Goal: Navigation & Orientation: Find specific page/section

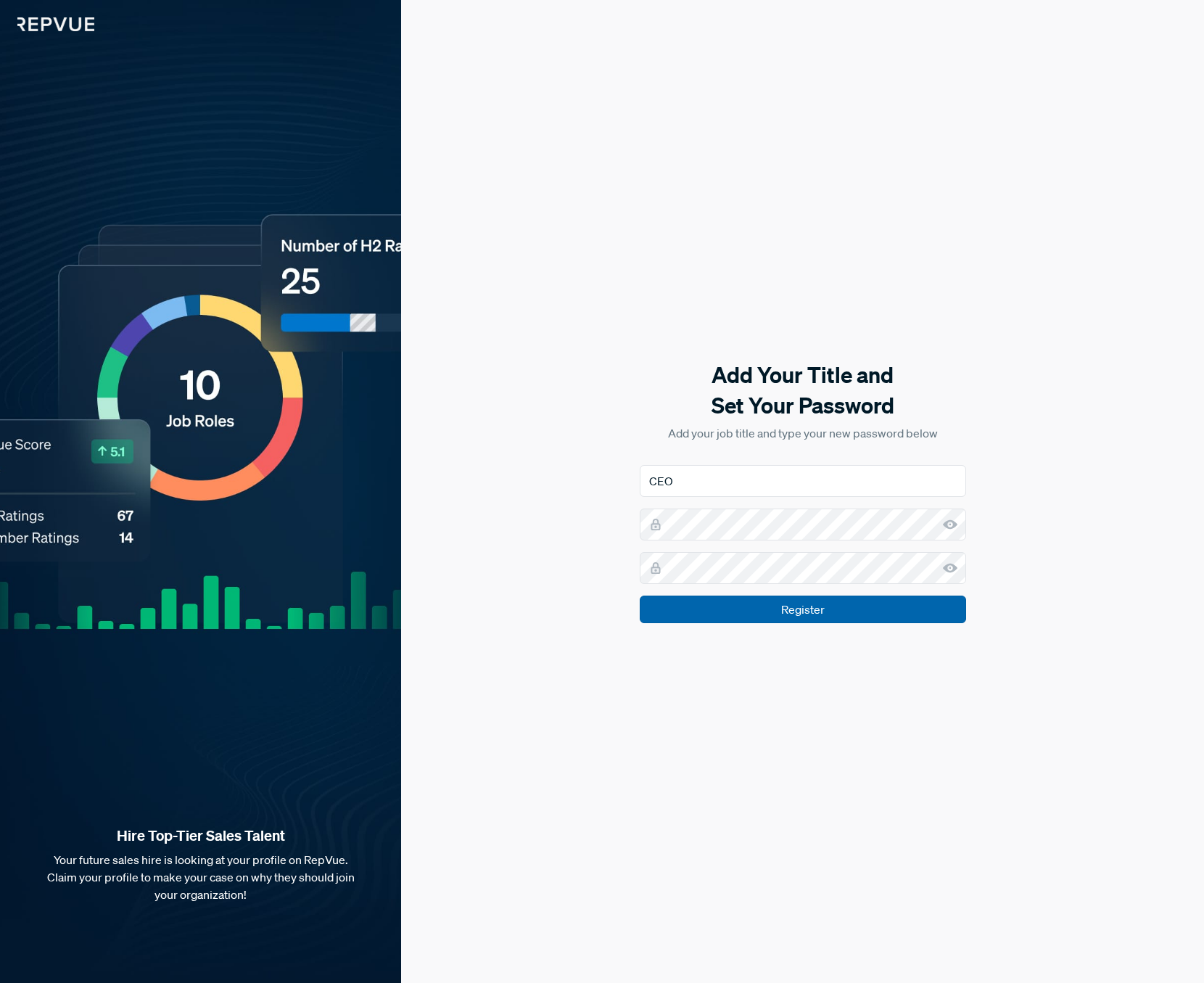
click at [884, 616] on input "Register" at bounding box center [803, 610] width 327 height 28
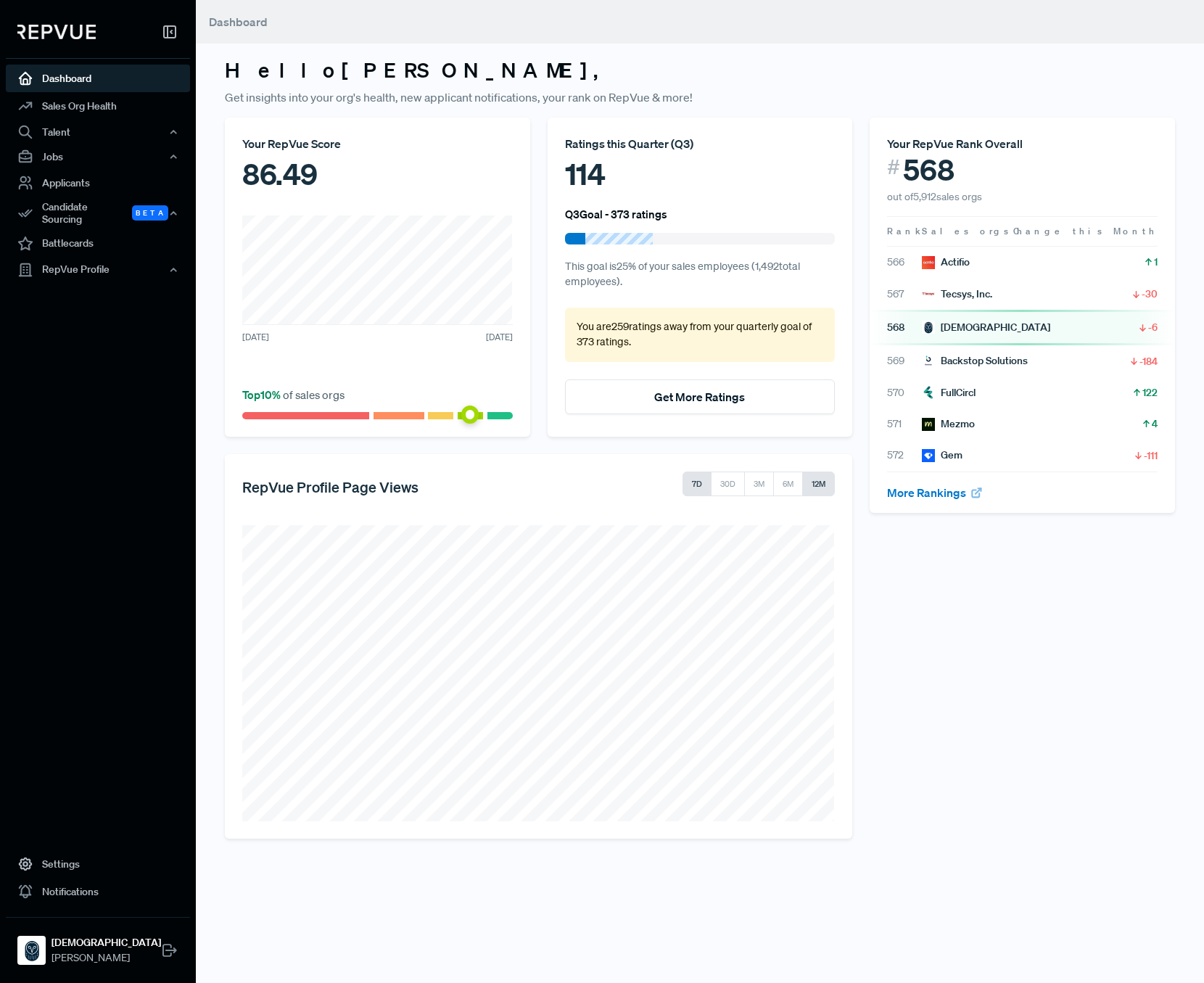
click at [815, 487] on button "12M" at bounding box center [819, 484] width 33 height 24
click at [105, 102] on link "Sales Org Health" at bounding box center [98, 106] width 184 height 28
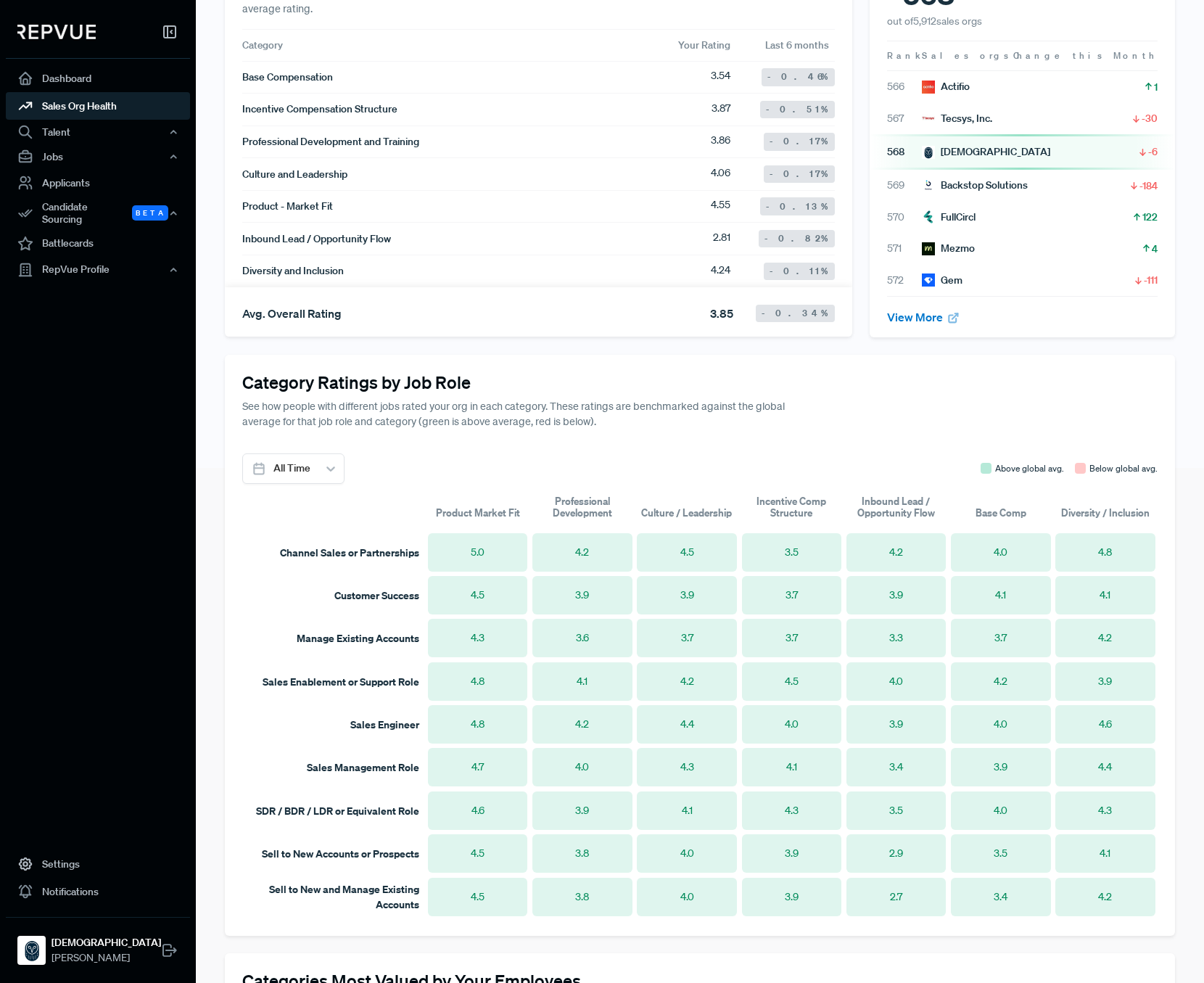
scroll to position [520, 0]
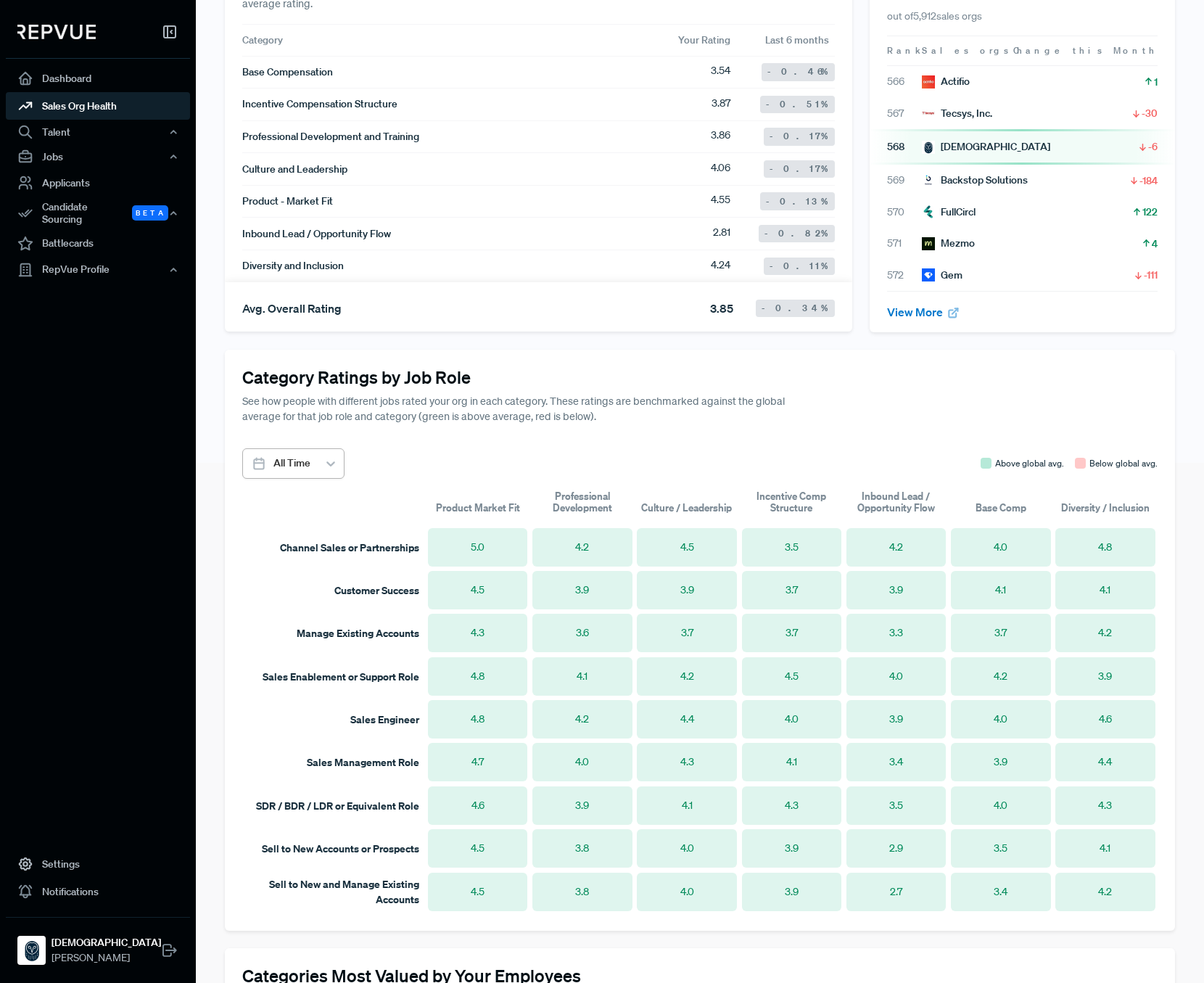
click at [301, 469] on div at bounding box center [291, 463] width 37 height 18
click at [319, 558] on div "Last 6 Months" at bounding box center [293, 554] width 102 height 27
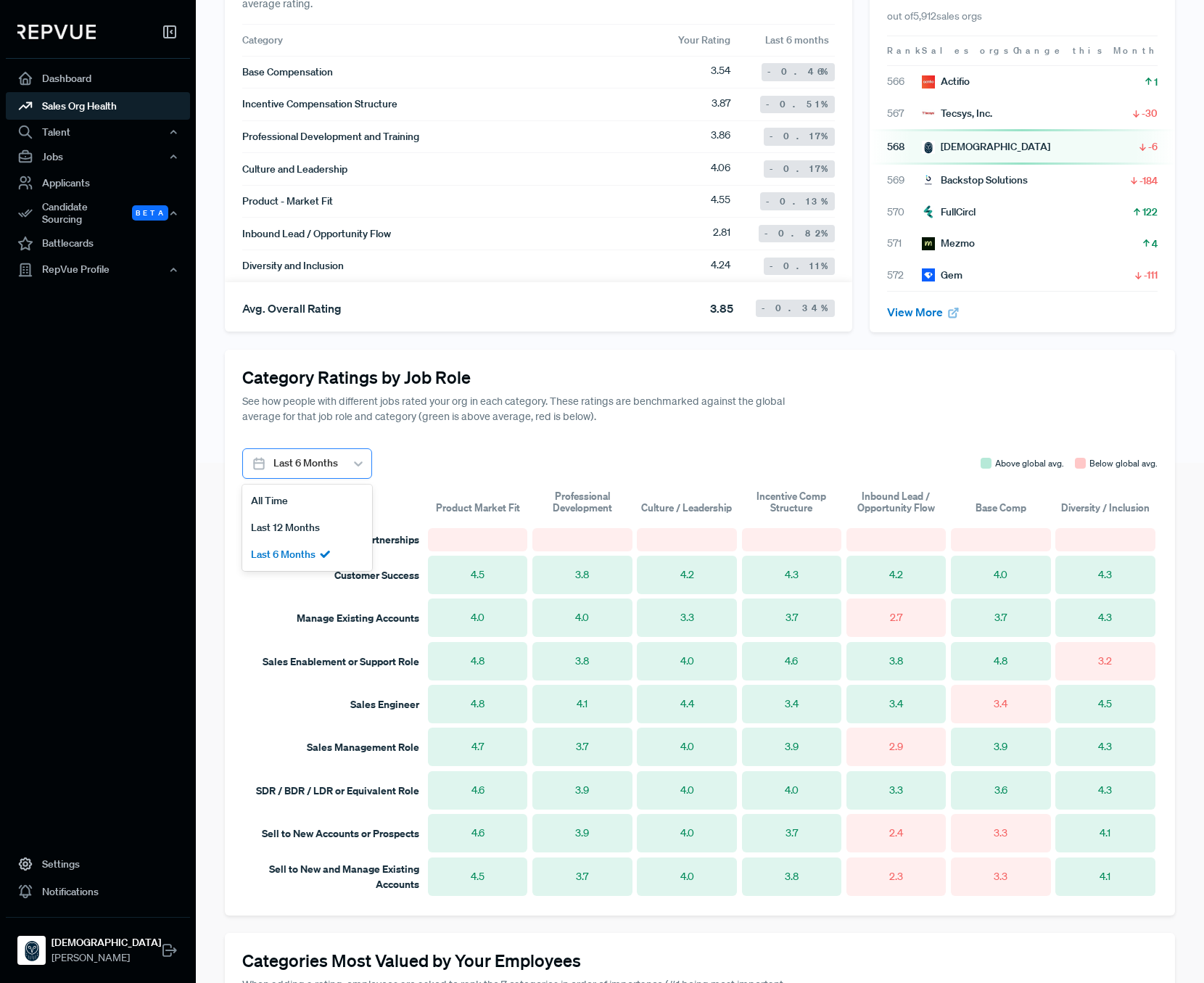
click at [317, 465] on div at bounding box center [305, 463] width 64 height 18
click at [319, 523] on div "Last 12 Months" at bounding box center [307, 527] width 130 height 27
click at [291, 460] on div at bounding box center [308, 463] width 69 height 18
click at [304, 496] on div "All Time" at bounding box center [309, 500] width 134 height 27
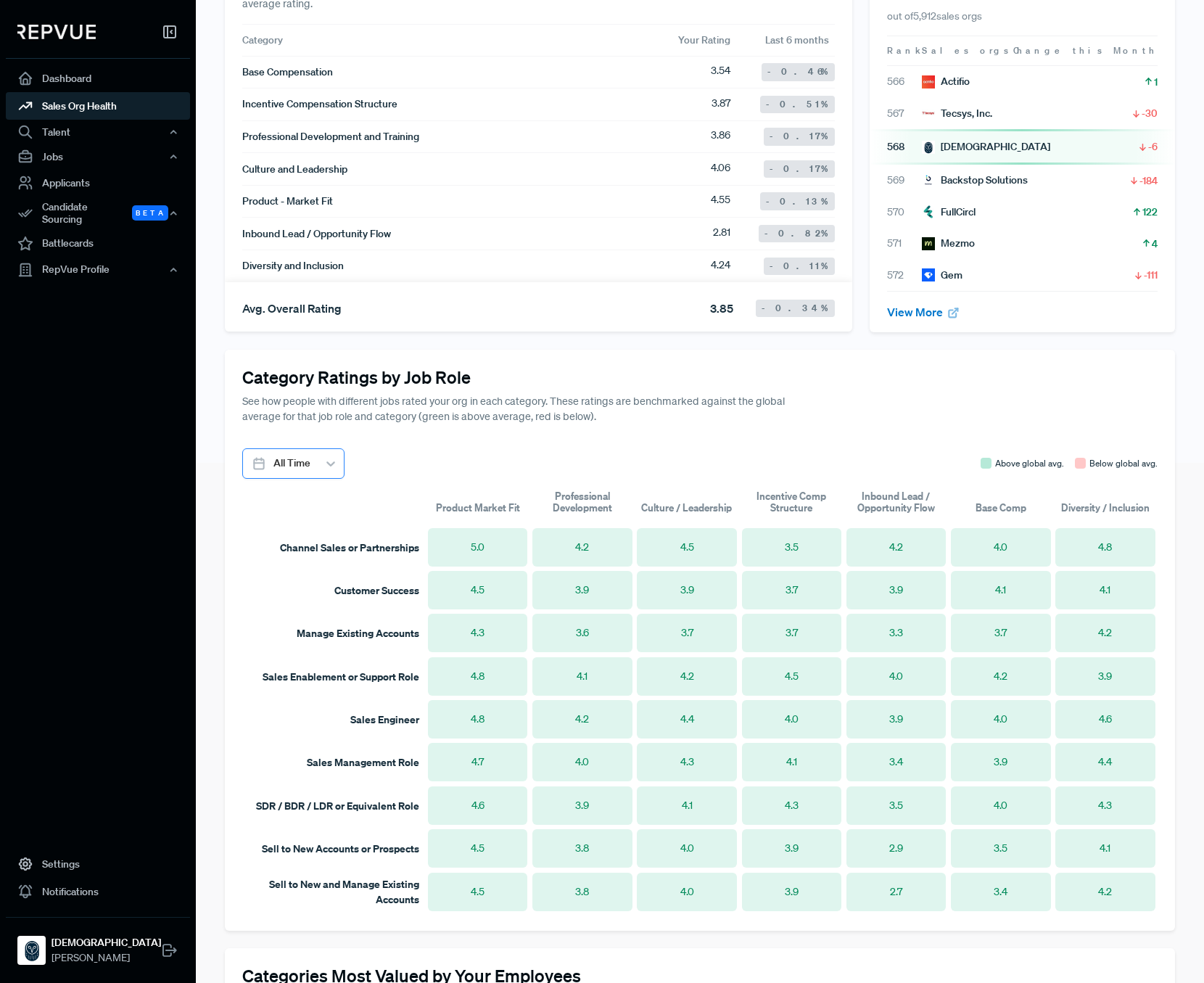
click at [300, 464] on div at bounding box center [291, 463] width 37 height 18
click at [310, 558] on div "Last 6 Months" at bounding box center [293, 554] width 102 height 27
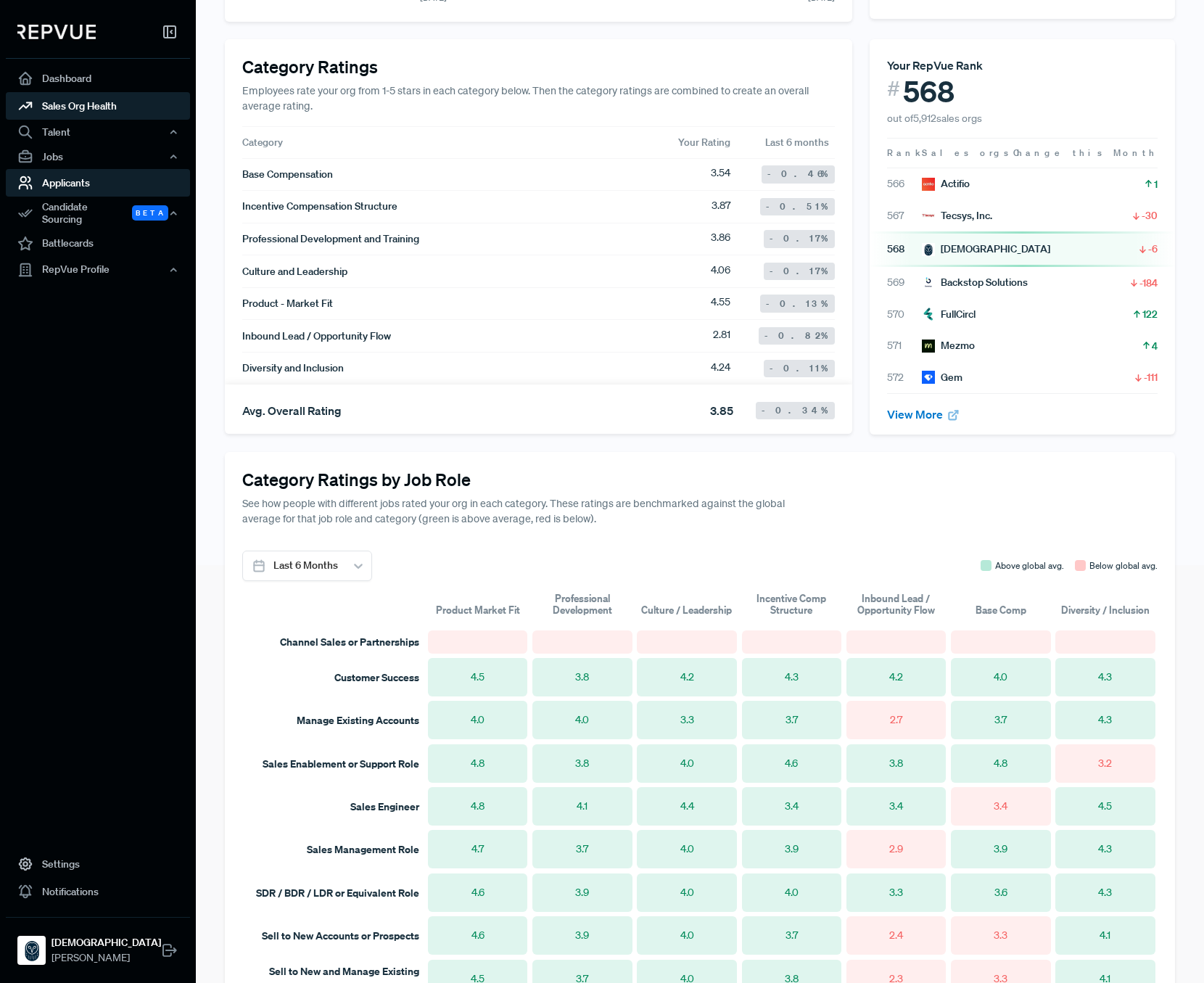
scroll to position [417, 0]
click at [114, 269] on div "RepVue Profile" at bounding box center [98, 270] width 184 height 24
click at [100, 294] on link "Profile Overview" at bounding box center [118, 304] width 184 height 37
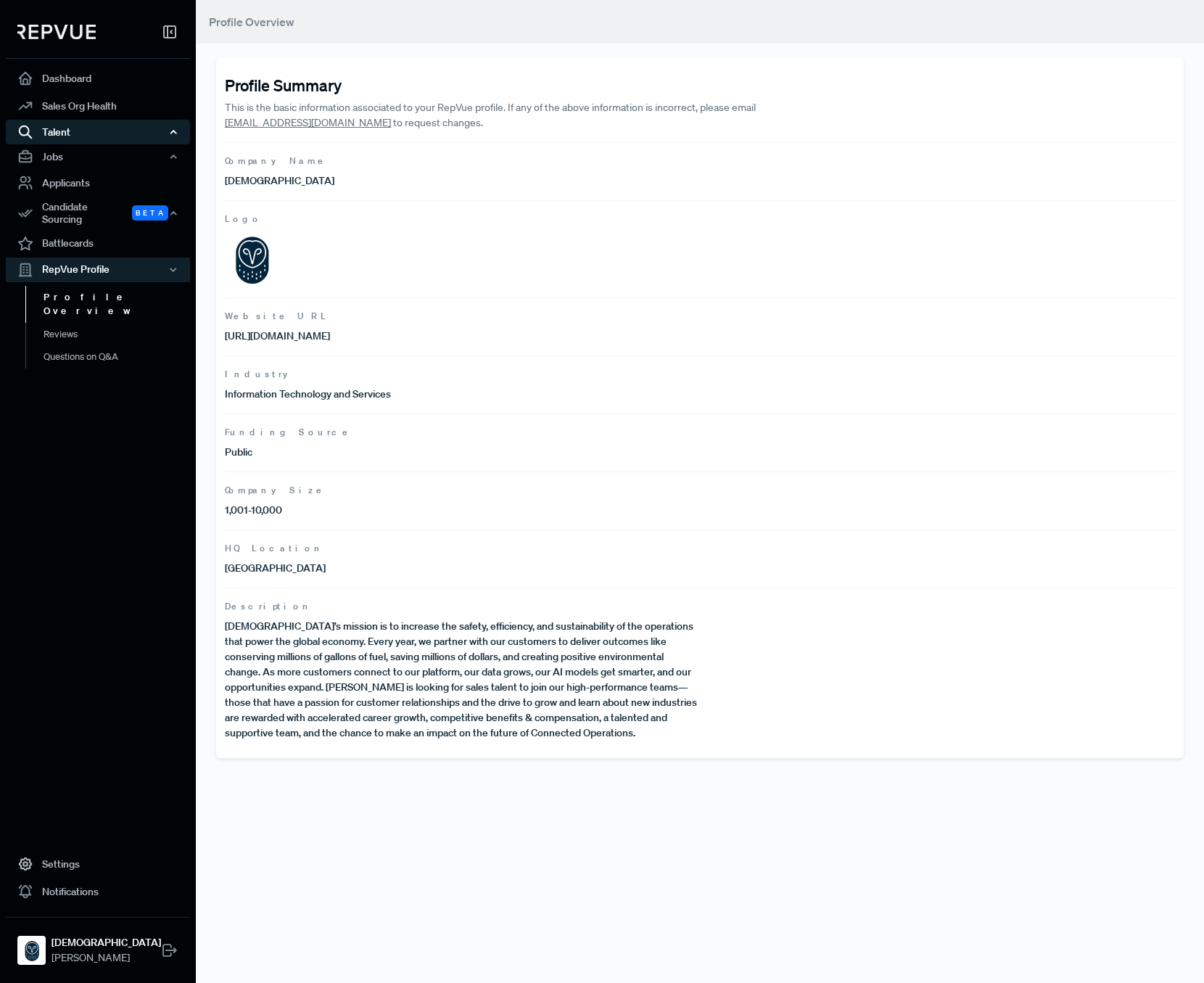
click at [76, 137] on div "Talent" at bounding box center [98, 132] width 184 height 24
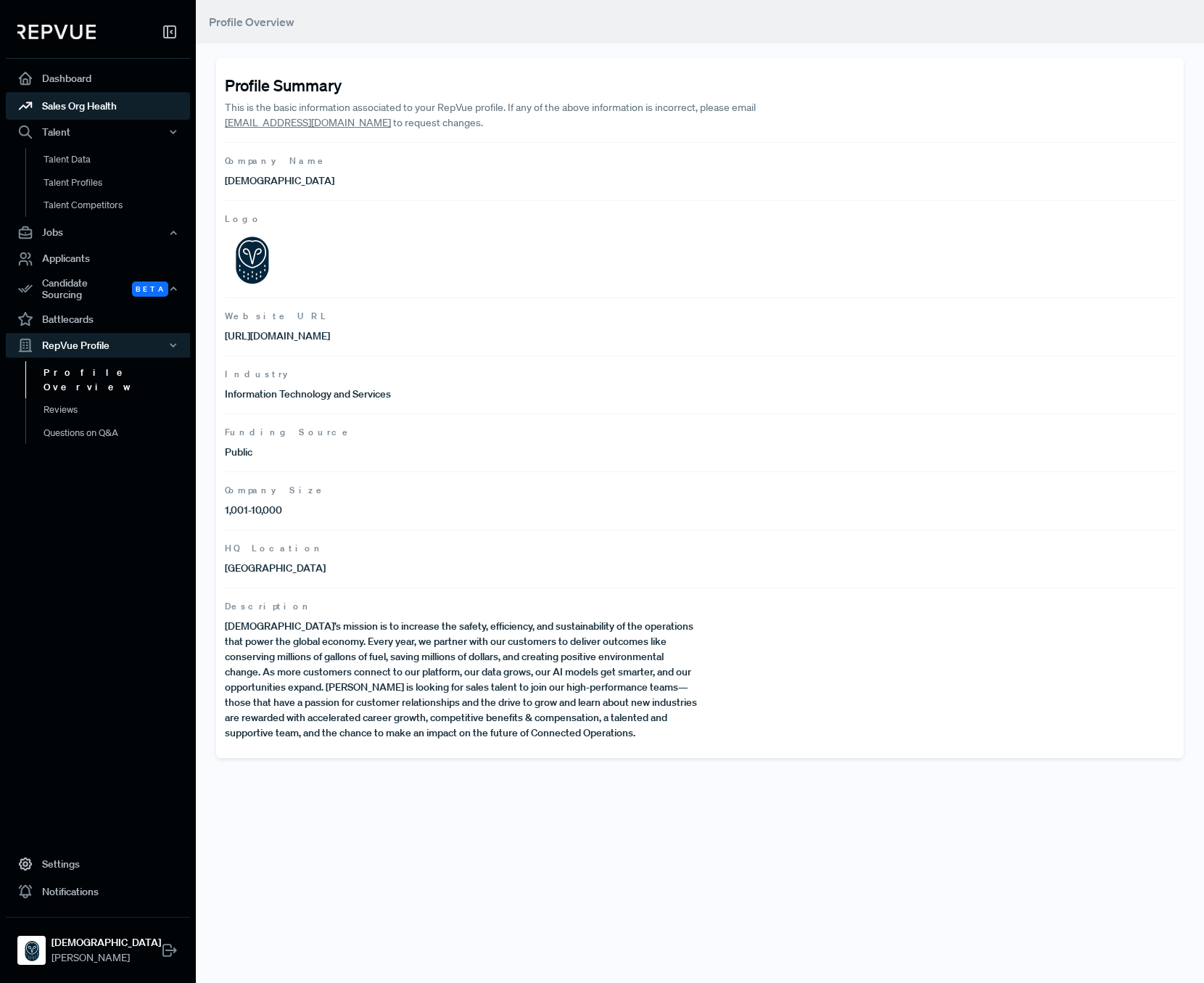
click at [80, 112] on link "Sales Org Health" at bounding box center [98, 106] width 184 height 28
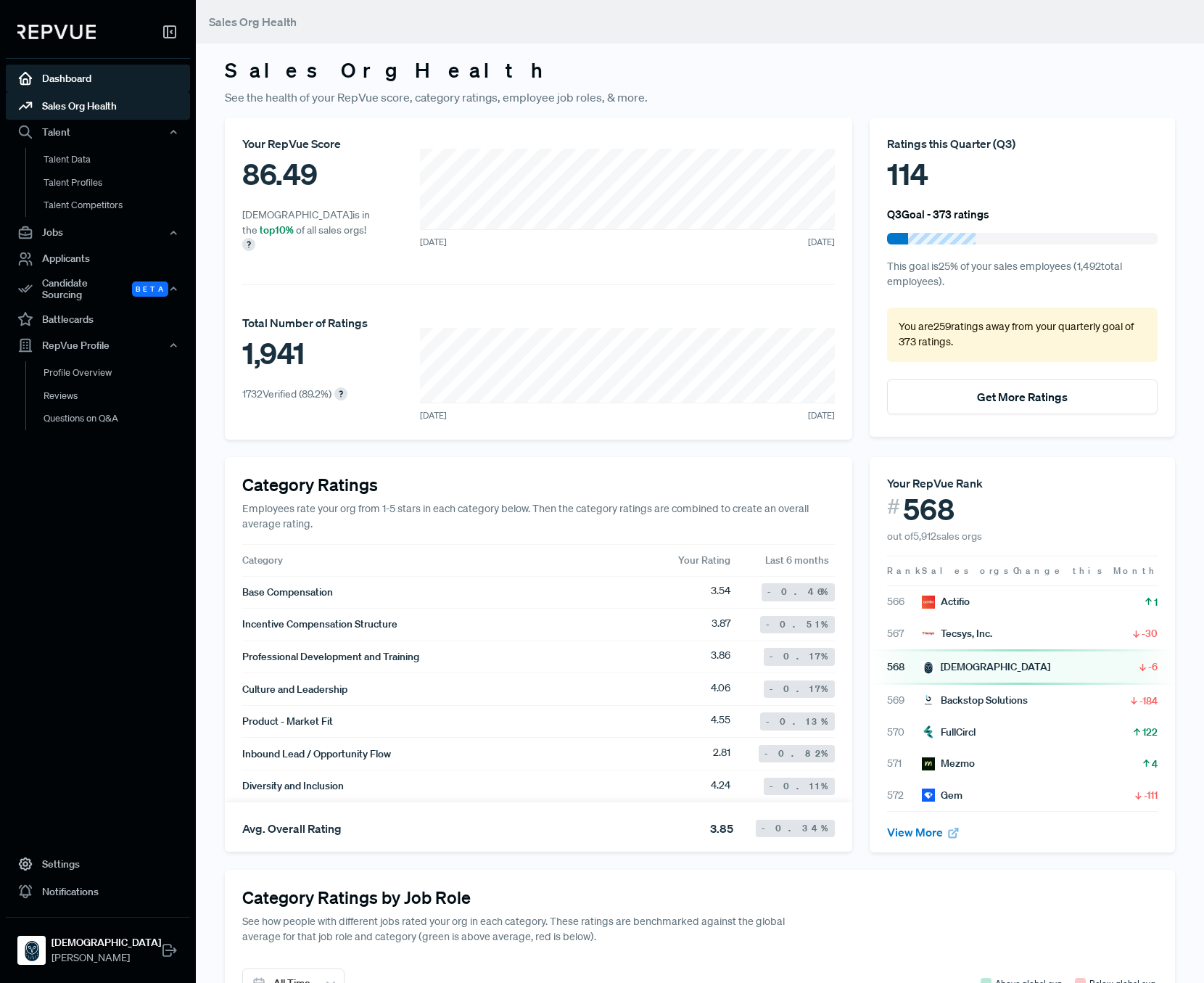
click at [76, 86] on link "Dashboard" at bounding box center [98, 78] width 184 height 28
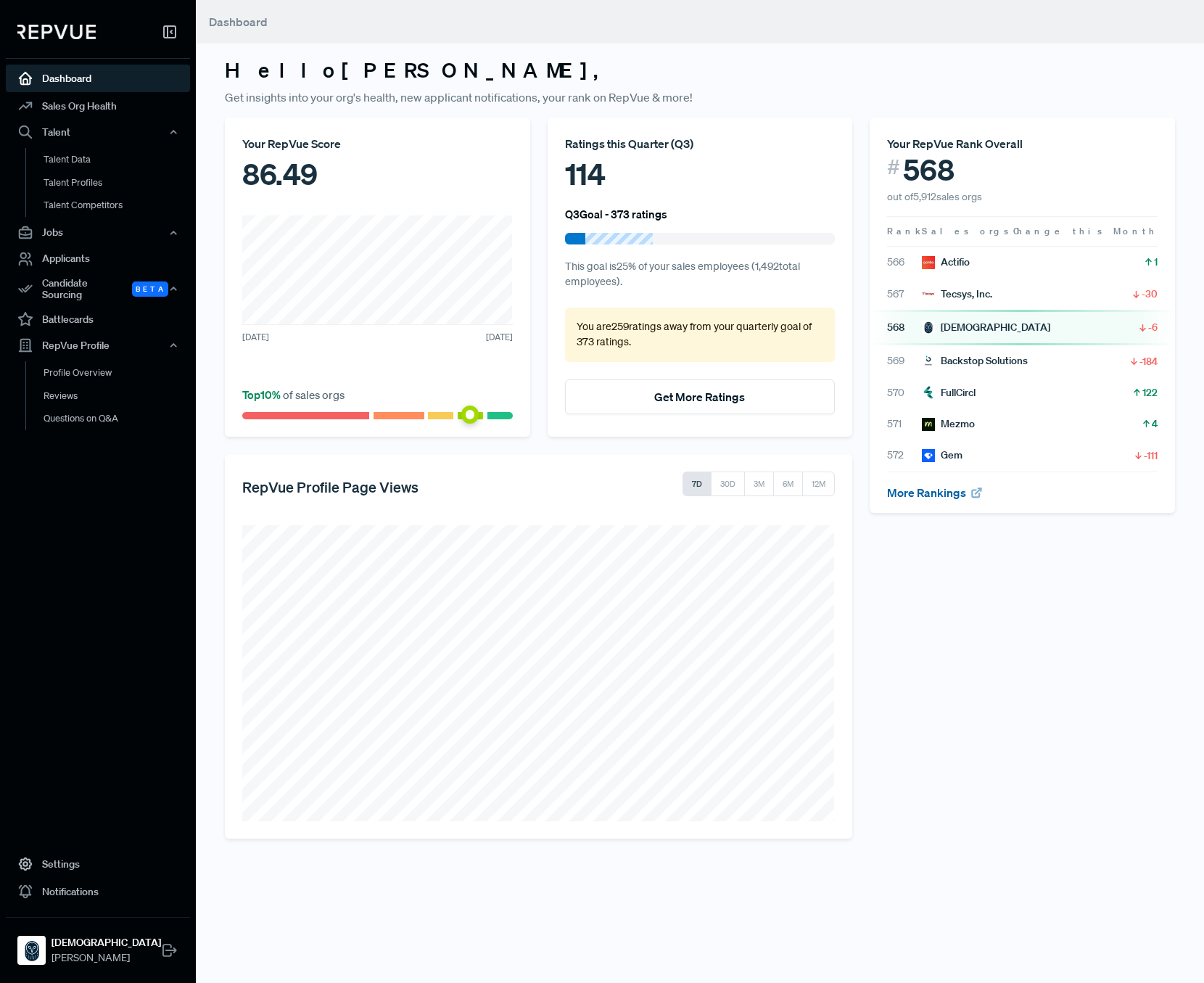
click at [926, 490] on link "More Rankings" at bounding box center [935, 493] width 96 height 15
